Goal: Find specific fact: Find specific fact

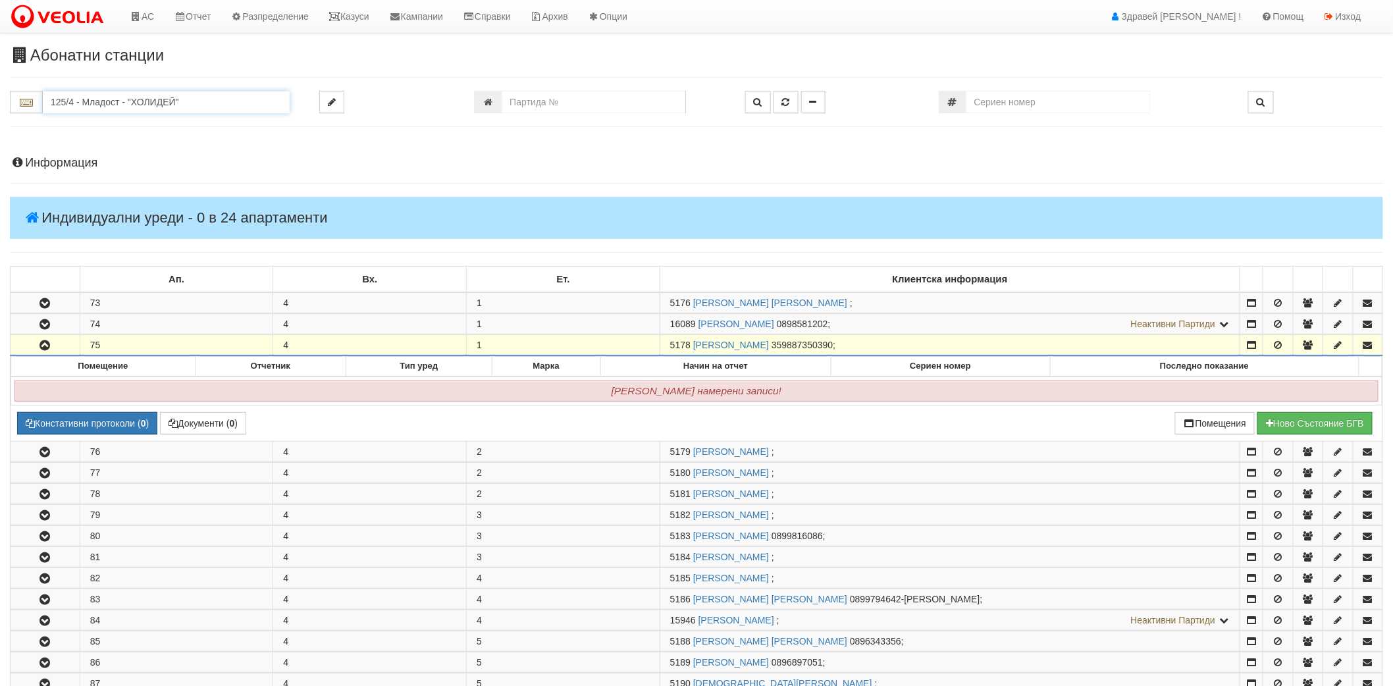
click at [119, 99] on input "125/4 - Младост - "ХОЛИДЕЙ"" at bounding box center [166, 102] width 247 height 22
click at [105, 143] on div "109/3,4,5 - Младост - "ВЕОЛИЯ"" at bounding box center [166, 138] width 243 height 15
type input "109/3,4,5 - Младост - "ВЕОЛИЯ""
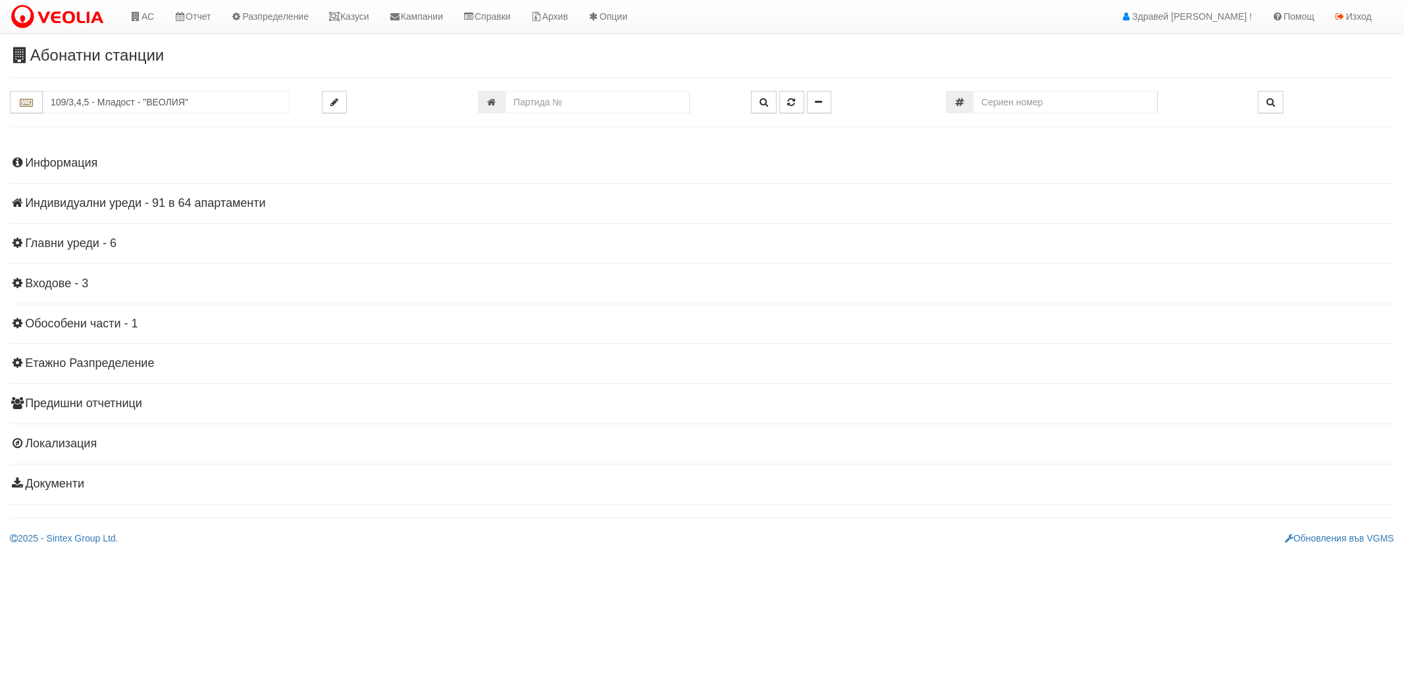
click at [70, 202] on h4 "Индивидуални уреди - 91 в 64 апартаменти" at bounding box center [702, 203] width 1385 height 13
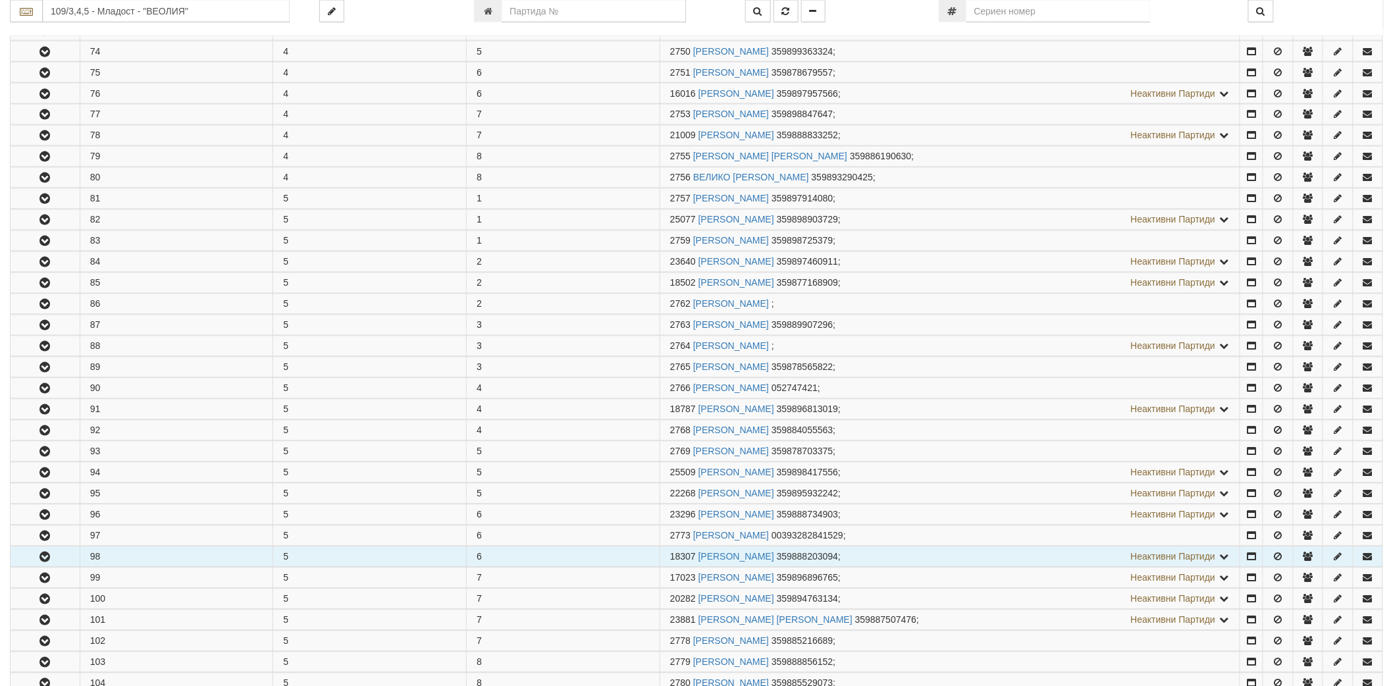
scroll to position [1024, 0]
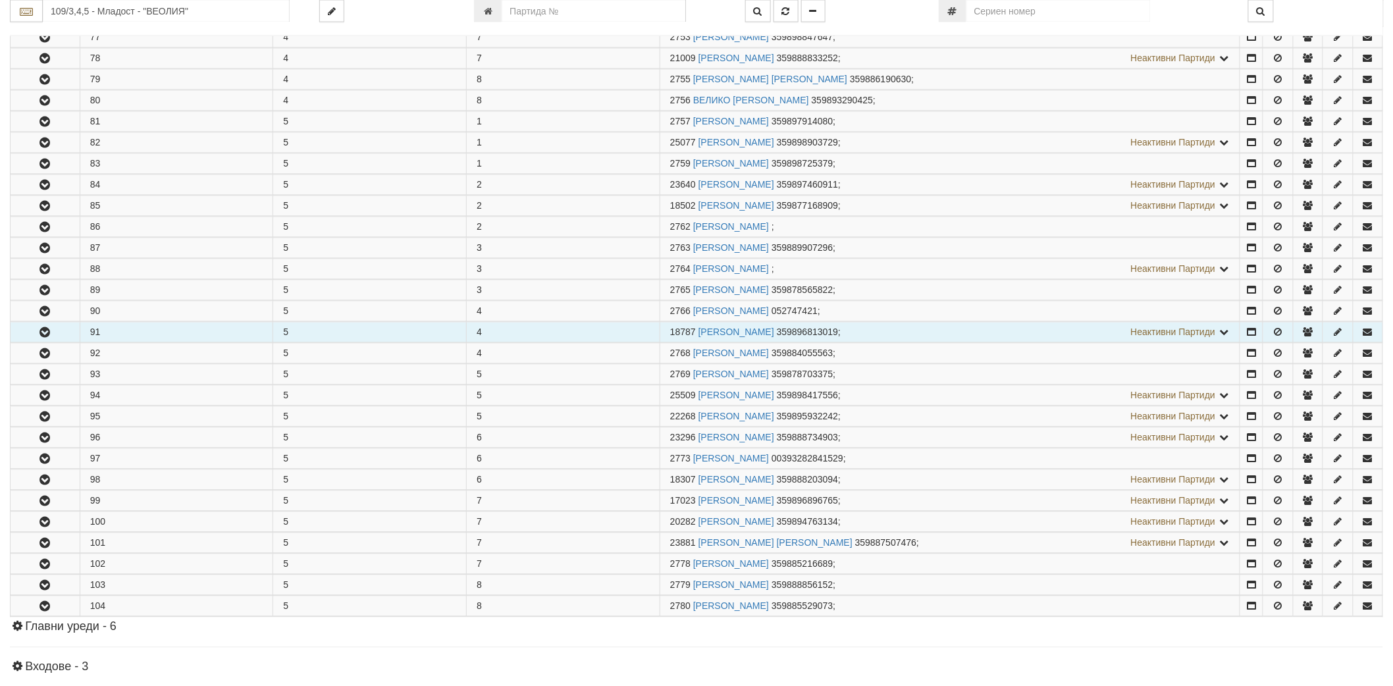
click at [36, 342] on button "button" at bounding box center [45, 333] width 69 height 20
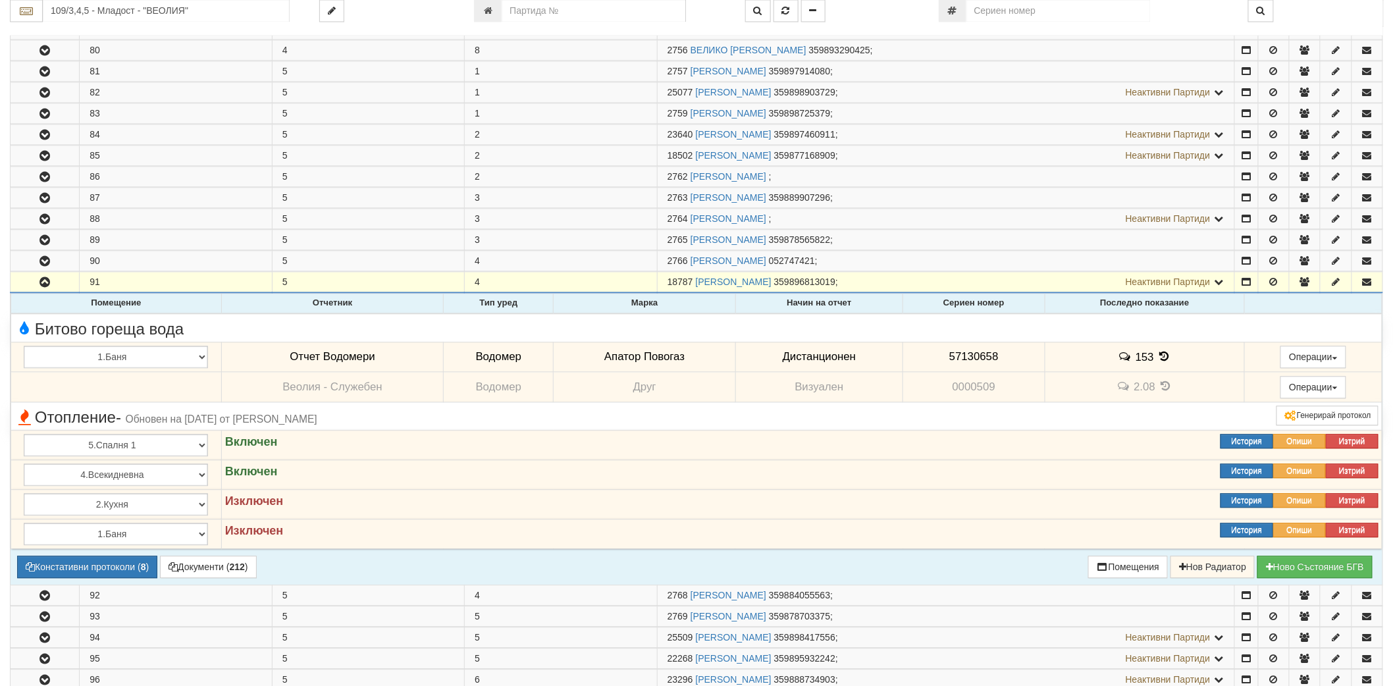
scroll to position [1097, 0]
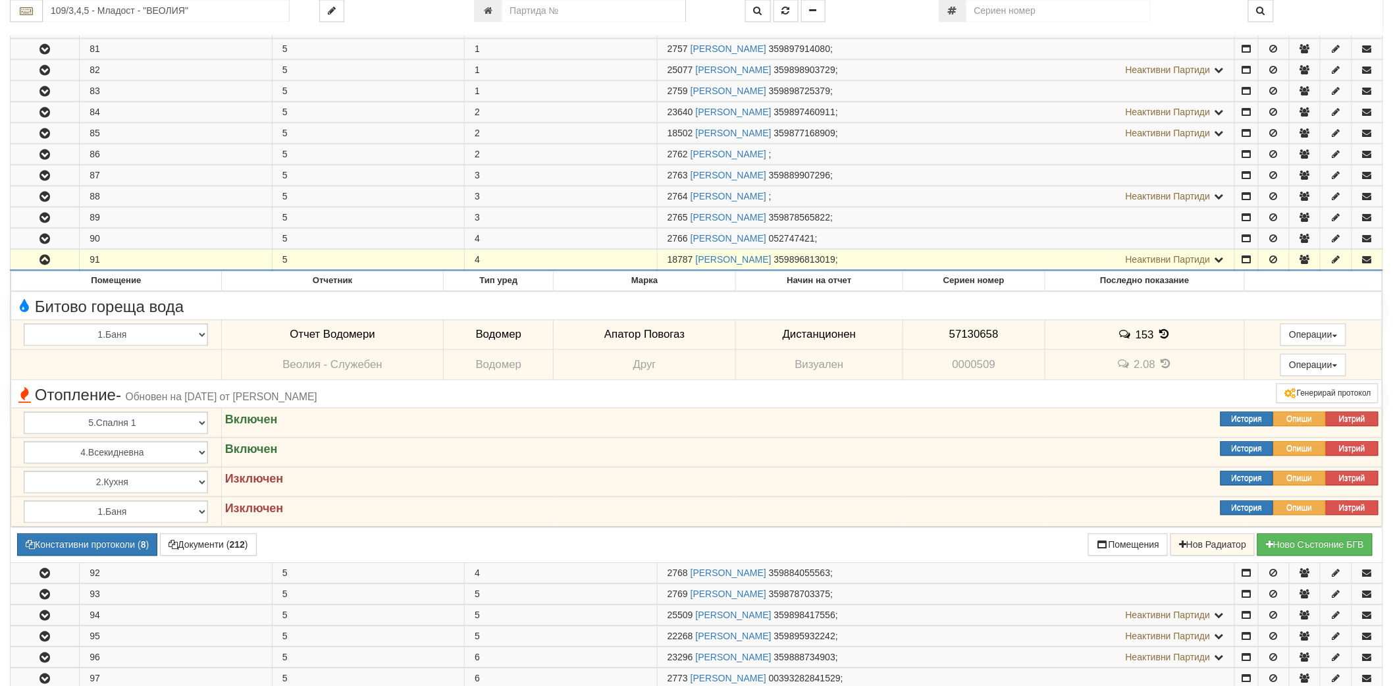
drag, startPoint x: 669, startPoint y: 338, endPoint x: 692, endPoint y: 262, distance: 79.8
click at [692, 262] on span "18787" at bounding box center [681, 259] width 26 height 11
copy span "18787"
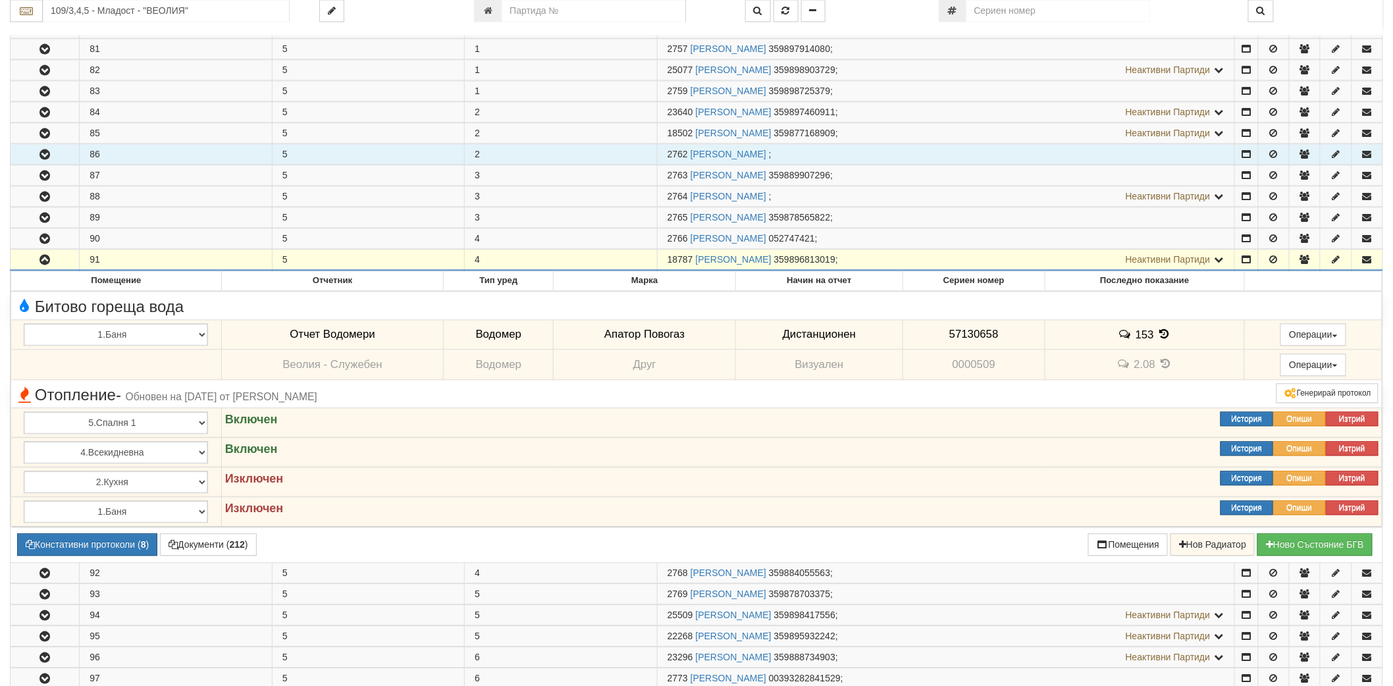
copy span "18787"
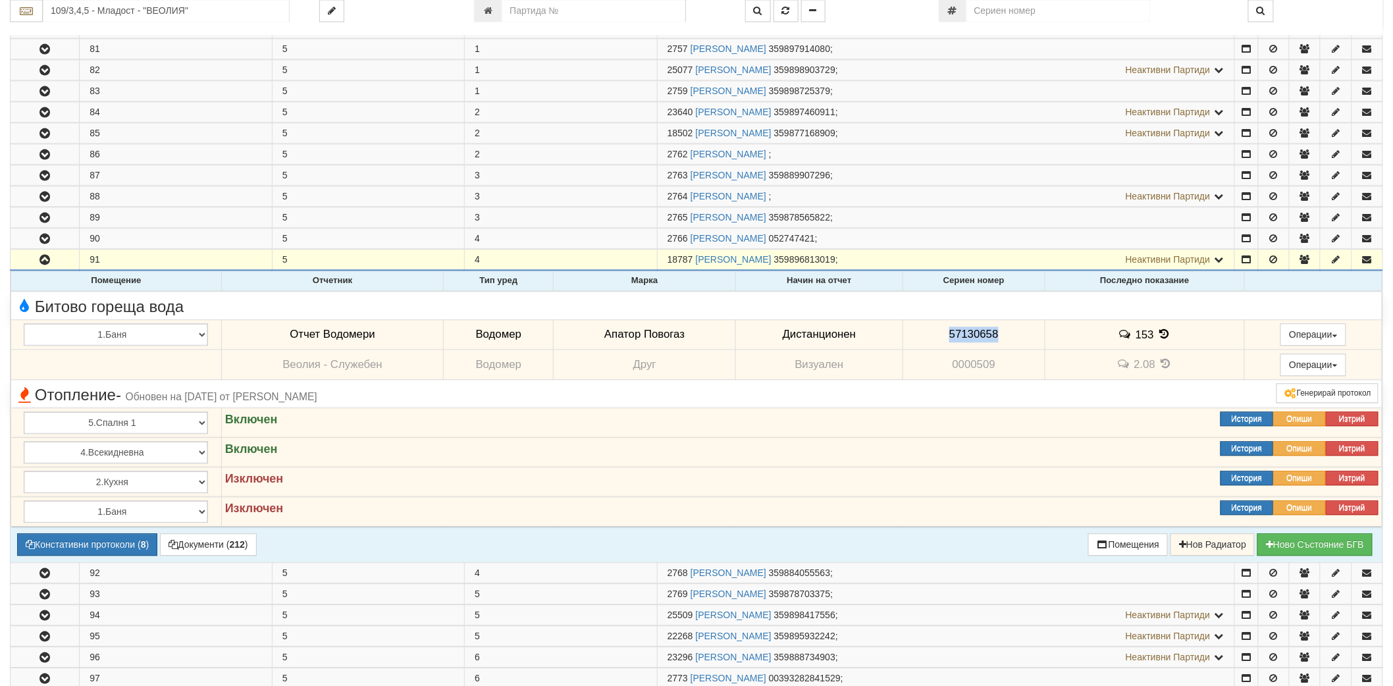
drag, startPoint x: 958, startPoint y: 343, endPoint x: 1005, endPoint y: 338, distance: 47.0
click at [1005, 338] on td "57130658" at bounding box center [974, 334] width 142 height 30
copy span "57130658"
